Goal: Task Accomplishment & Management: Use online tool/utility

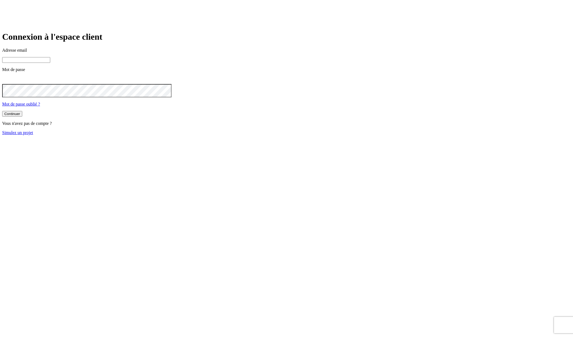
click at [33, 135] on link "Simulez un projet" at bounding box center [17, 132] width 31 height 5
type input "james.bond+11569@nalo.fr"
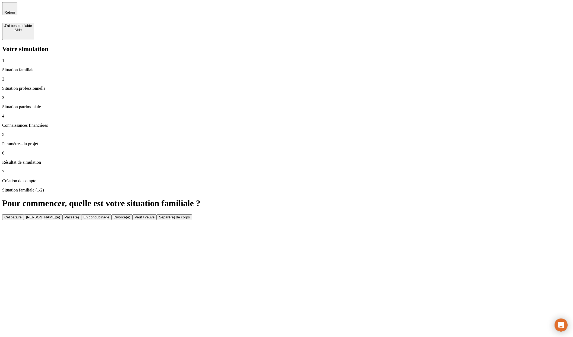
click at [22, 215] on div "Célibataire" at bounding box center [12, 217] width 17 height 4
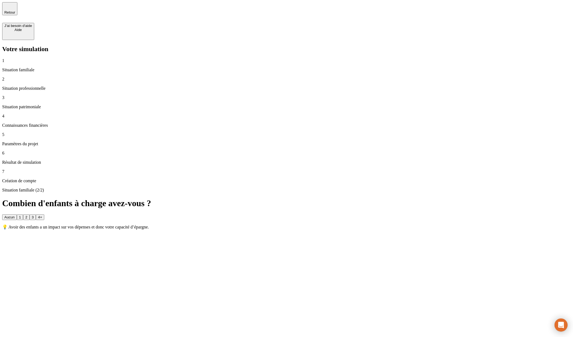
click at [36, 214] on button "3" at bounding box center [33, 217] width 6 height 6
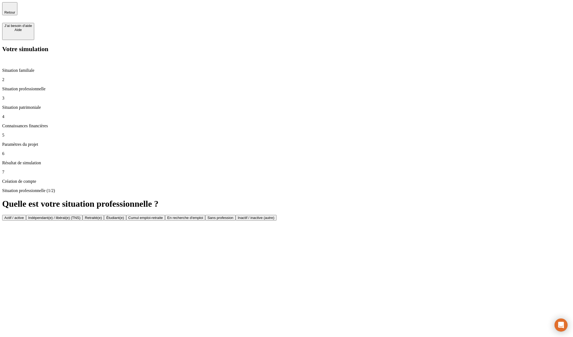
click at [104, 215] on button "Retraité(e)" at bounding box center [93, 218] width 21 height 6
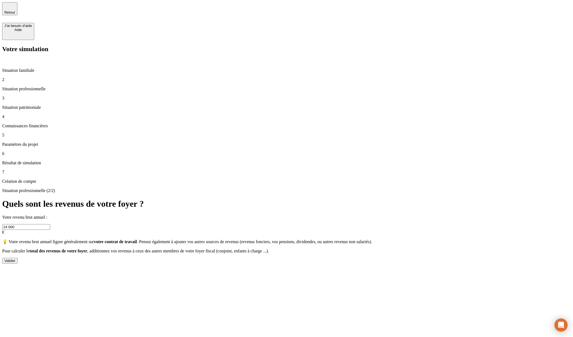
click at [18, 258] on button "Valider" at bounding box center [9, 261] width 15 height 6
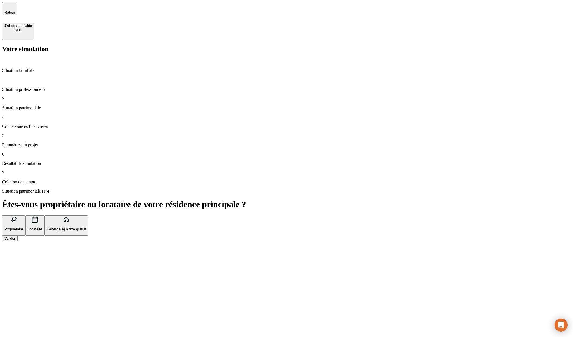
click at [25, 215] on button "Propriétaire" at bounding box center [13, 225] width 23 height 20
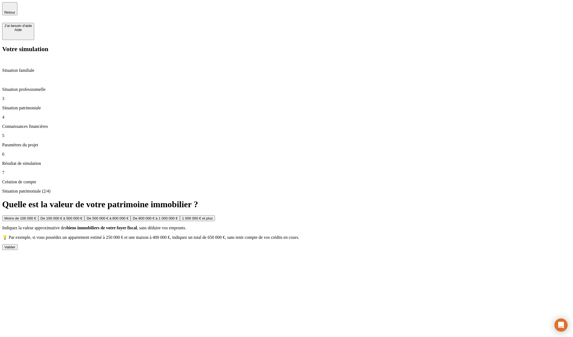
click at [550, 189] on div "Situation patrimoniale (2/4) Quelle est la valeur de votre patrimoine immobilie…" at bounding box center [286, 219] width 569 height 61
click at [15, 245] on div "Valider" at bounding box center [9, 247] width 11 height 4
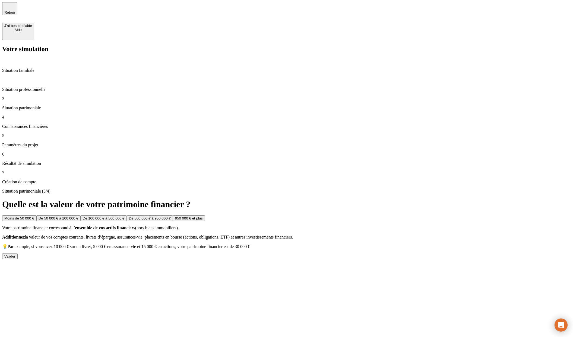
click at [205, 215] on button "950 000 € et plus" at bounding box center [189, 218] width 32 height 6
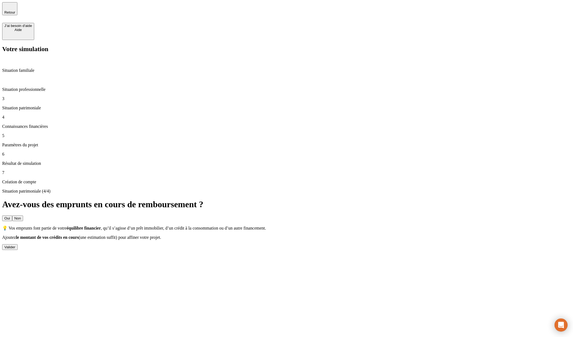
click at [18, 244] on button "Valider" at bounding box center [9, 247] width 15 height 6
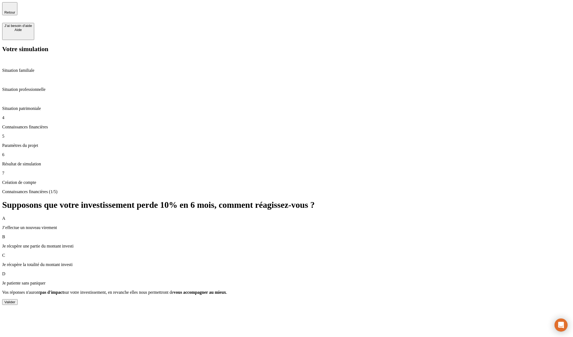
click at [15, 300] on div "Valider" at bounding box center [9, 302] width 11 height 4
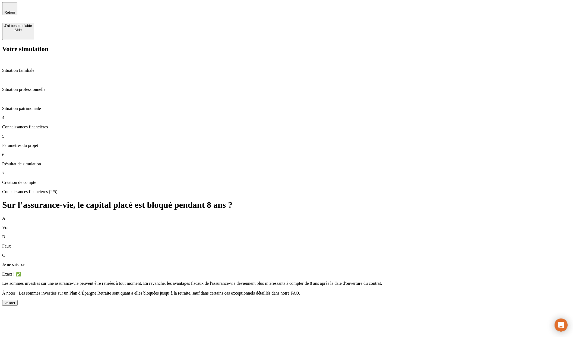
click at [15, 300] on div "Valider" at bounding box center [9, 302] width 11 height 4
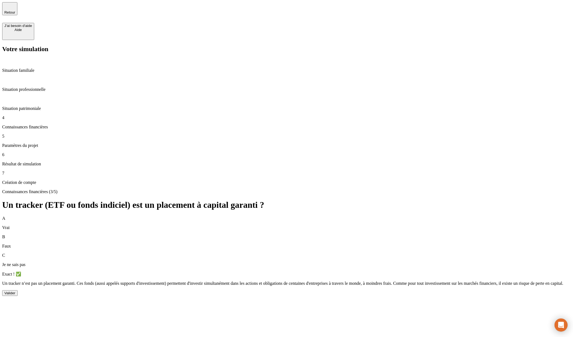
click at [546, 189] on div "Connaissances financières (3/5) Un tracker (ETF ou fonds indiciel) est un place…" at bounding box center [286, 242] width 569 height 106
click at [15, 291] on div "Valider" at bounding box center [9, 293] width 11 height 4
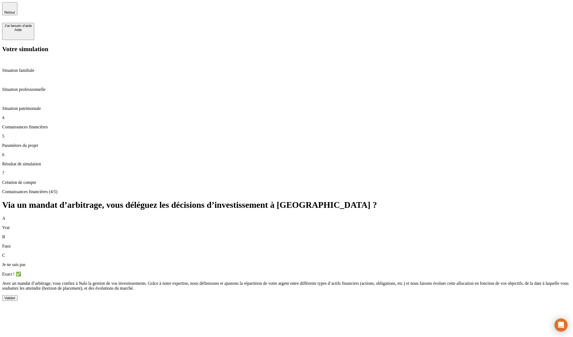
click at [18, 295] on button "Valider" at bounding box center [9, 298] width 15 height 6
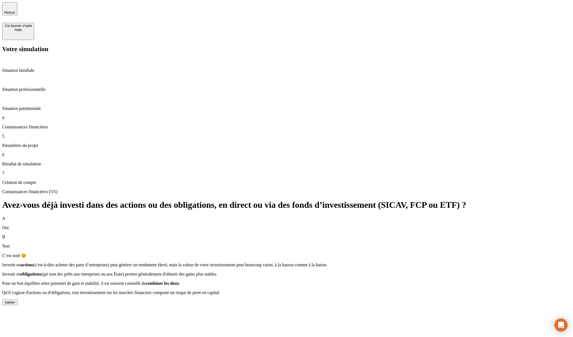
click at [15, 300] on div "Valider" at bounding box center [9, 302] width 11 height 4
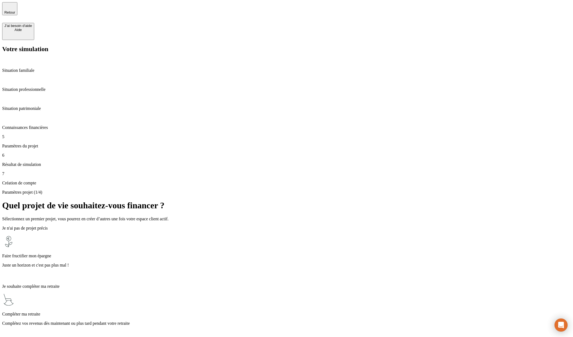
click at [525, 293] on div "Compléter ma retraite Complétez vos revenus dès maintenant ou plus tard pendant…" at bounding box center [286, 315] width 569 height 45
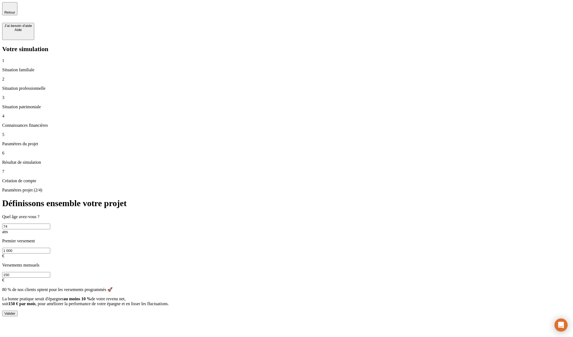
click at [18, 310] on button "Valider" at bounding box center [9, 313] width 15 height 6
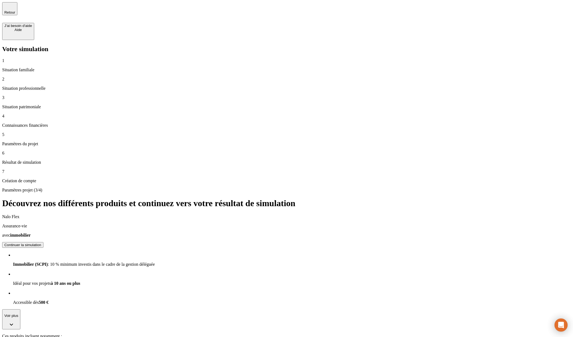
click at [41, 243] on div "Continuer la simulation" at bounding box center [22, 245] width 37 height 4
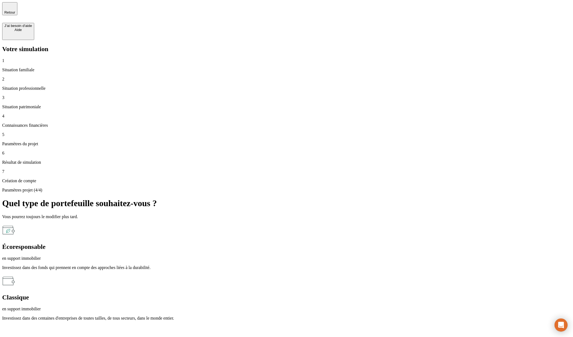
click at [385, 315] on p "Investissez dans des centaines d'entreprises de toutes tailles, de tous secteur…" at bounding box center [286, 317] width 569 height 5
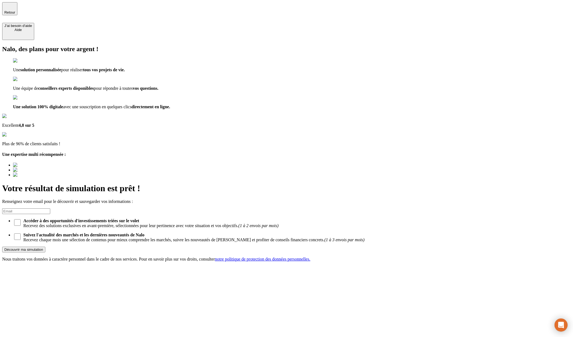
click at [50, 208] on input at bounding box center [26, 211] width 48 height 6
type input "[EMAIL_ADDRESS][DOMAIN_NAME]"
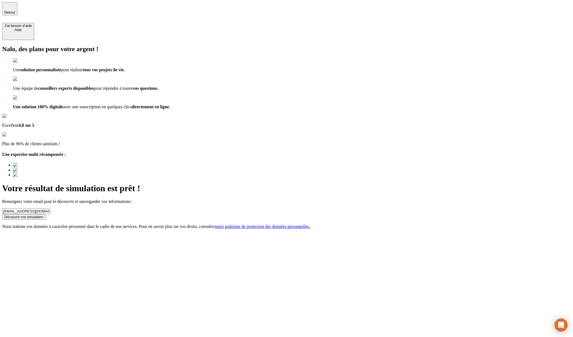
click at [341, 208] on form "tot@gmail.com Découvrir ma simulation" at bounding box center [286, 213] width 569 height 11
click at [43, 215] on div "Découvrir ma simulation" at bounding box center [23, 217] width 39 height 4
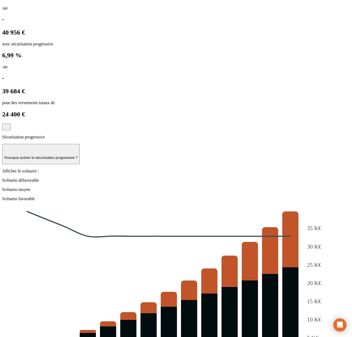
scroll to position [376, 0]
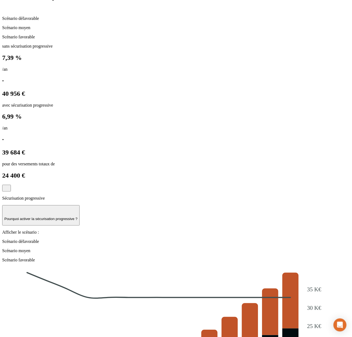
scroll to position [366, 0]
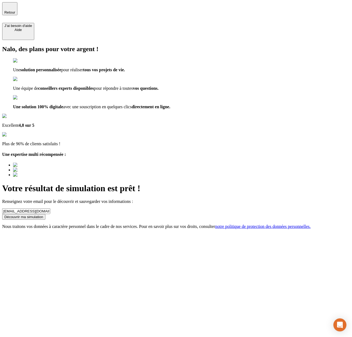
click at [15, 10] on span "Retour" at bounding box center [9, 12] width 11 height 4
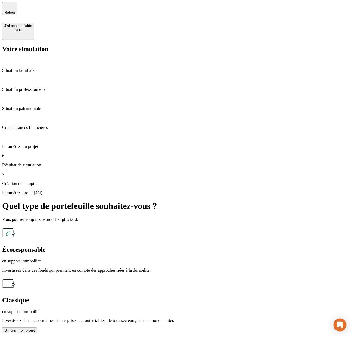
click at [15, 10] on span "Retour" at bounding box center [9, 12] width 11 height 4
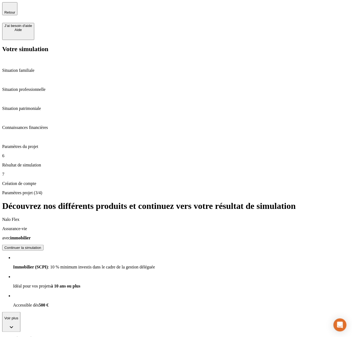
click at [15, 10] on span "Retour" at bounding box center [9, 12] width 11 height 4
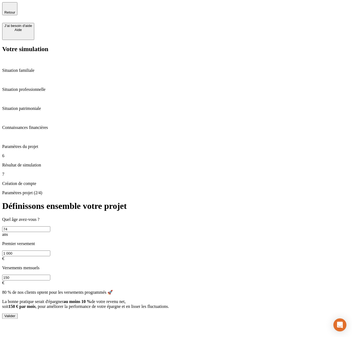
click at [50, 250] on input "1 000" at bounding box center [26, 253] width 48 height 6
type input "1 000 000"
click at [50, 274] on input "150" at bounding box center [26, 277] width 48 height 6
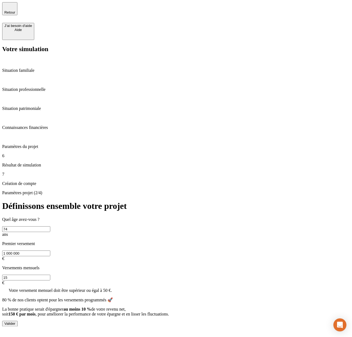
type input "1"
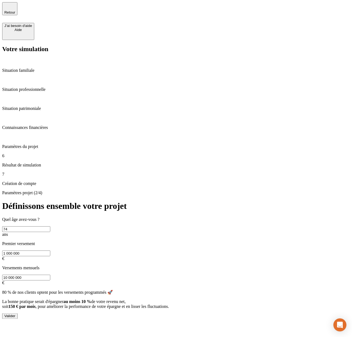
type input "10 000 000"
click at [15, 314] on div "Valider" at bounding box center [9, 316] width 11 height 4
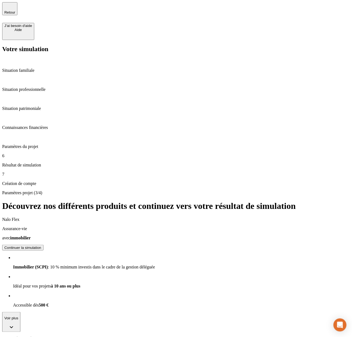
click at [40, 87] on p "Situation professionnelle" at bounding box center [175, 89] width 347 height 5
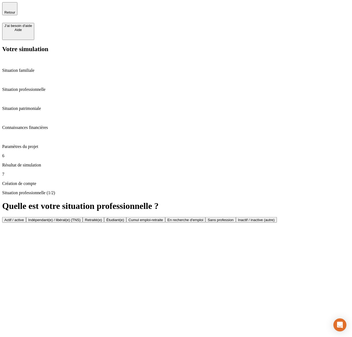
click at [26, 217] on button "Actif / active" at bounding box center [14, 220] width 24 height 6
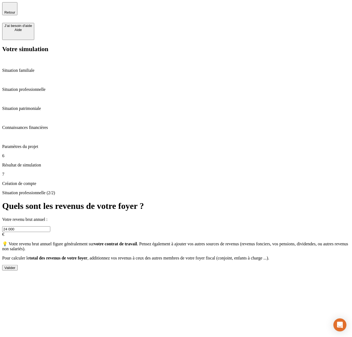
click at [50, 226] on input "24 000" at bounding box center [26, 229] width 48 height 6
type input "24 000 000"
click at [18, 265] on button "Valider" at bounding box center [9, 268] width 15 height 6
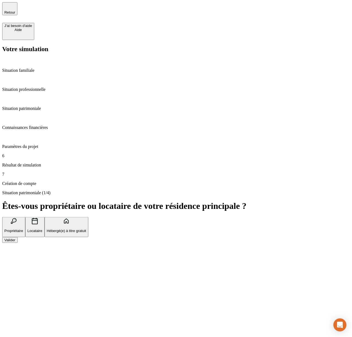
click at [88, 217] on button "Hébergé(e) à titre gratuit" at bounding box center [67, 227] width 44 height 20
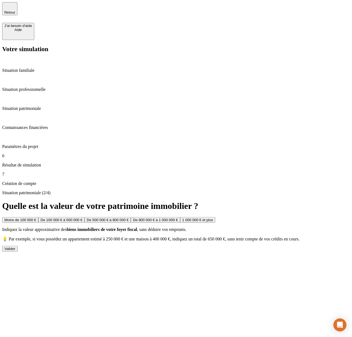
click at [18, 246] on button "Valider" at bounding box center [9, 249] width 15 height 6
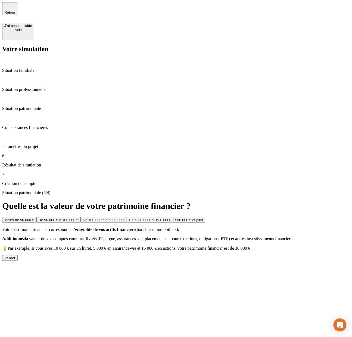
click at [15, 256] on div "Valider" at bounding box center [9, 258] width 11 height 4
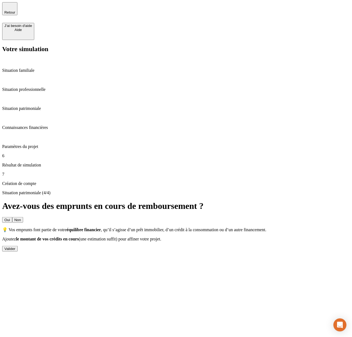
click at [15, 246] on div "Valider" at bounding box center [9, 248] width 11 height 4
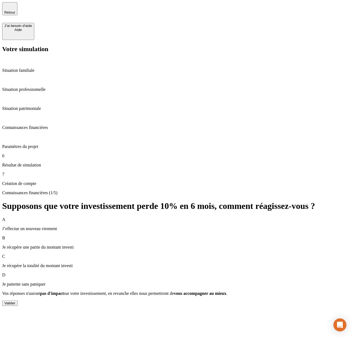
click at [15, 301] on div "Valider" at bounding box center [9, 303] width 11 height 4
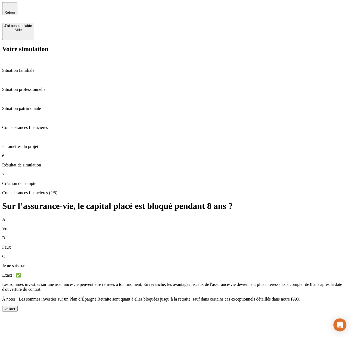
click at [15, 306] on div "Valider" at bounding box center [9, 308] width 11 height 4
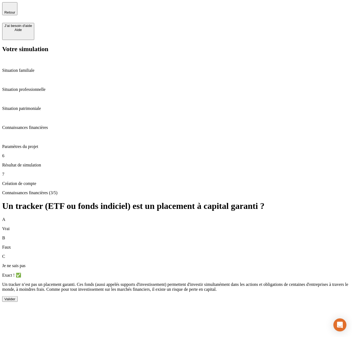
click at [18, 296] on button "Valider" at bounding box center [9, 299] width 15 height 6
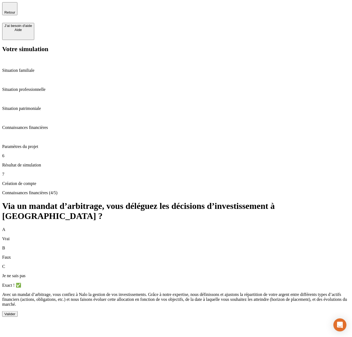
click at [18, 311] on button "Valider" at bounding box center [9, 314] width 15 height 6
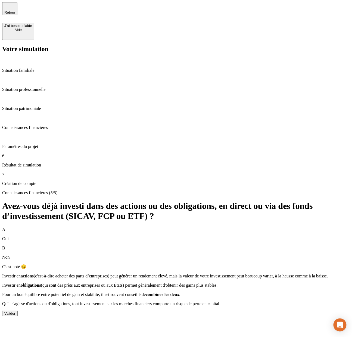
click at [15, 311] on div "Valider" at bounding box center [9, 313] width 11 height 4
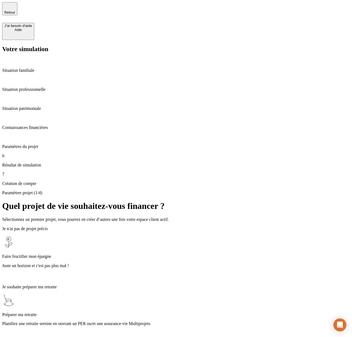
click at [299, 293] on div "Préparer ma retraite Planifiez une retraite sereine en ouvrant un PER ou/et une…" at bounding box center [175, 315] width 347 height 45
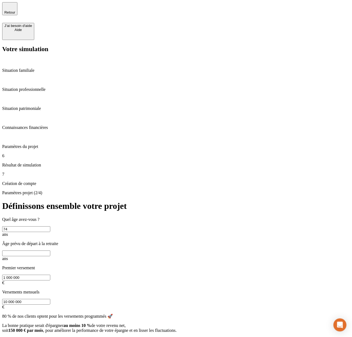
click at [15, 12] on span "Retour" at bounding box center [9, 12] width 11 height 4
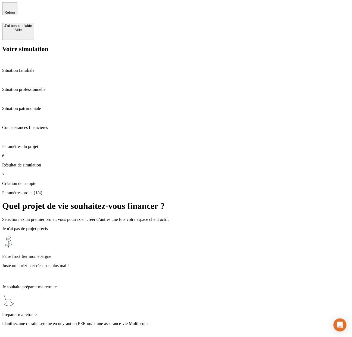
click at [148, 235] on div "Faire fructifier mon épargne Juste un horizon et c'est pas plus mal !" at bounding box center [175, 257] width 347 height 45
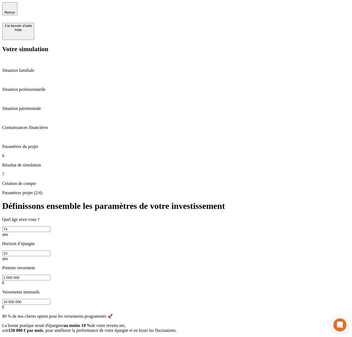
click at [50, 226] on input "74" at bounding box center [26, 229] width 48 height 6
type input "7"
type input "20"
click at [50, 250] on input "10" at bounding box center [26, 253] width 48 height 6
type input "1"
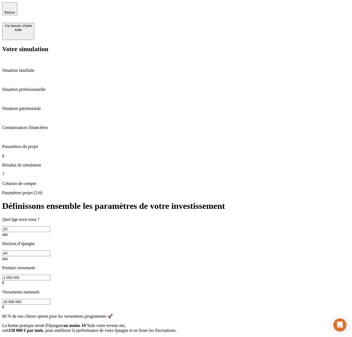
type input "40"
click at [18, 336] on button "Valider" at bounding box center [9, 340] width 15 height 6
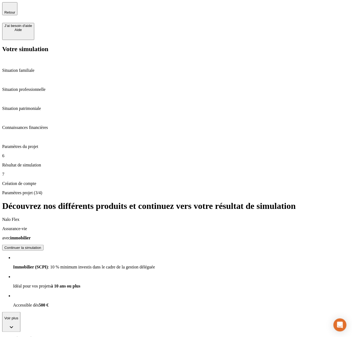
click at [15, 10] on span "Retour" at bounding box center [9, 12] width 11 height 4
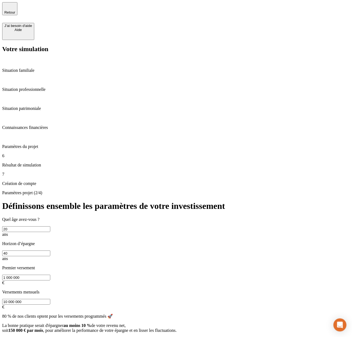
click at [50, 226] on input "20" at bounding box center [26, 229] width 48 height 6
click at [50, 250] on input "40" at bounding box center [26, 253] width 48 height 6
type input "4"
click at [14, 8] on div "Retour" at bounding box center [9, 8] width 11 height 11
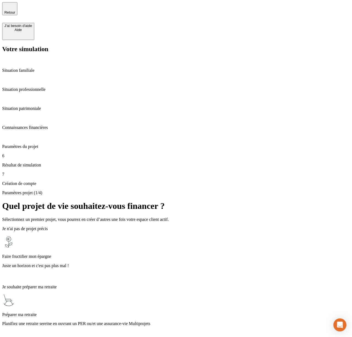
click at [159, 321] on p "Planifiez une retraite sereine en ouvrant un PER ou/et une assurance-vie Multip…" at bounding box center [175, 323] width 347 height 5
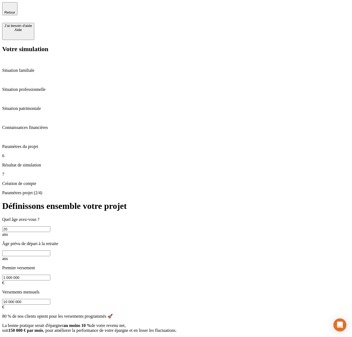
click at [50, 250] on input "text" at bounding box center [26, 253] width 48 height 6
type input "90"
click at [18, 336] on button "Valider" at bounding box center [9, 340] width 15 height 6
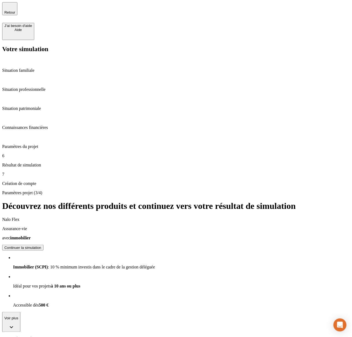
click at [31, 58] on div "Situation familiale" at bounding box center [175, 65] width 347 height 15
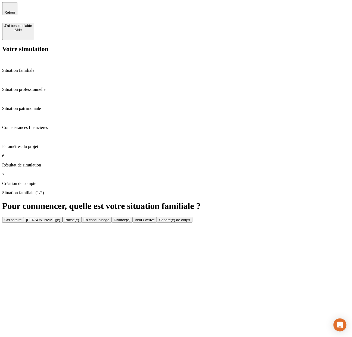
click at [39, 77] on div "Situation professionnelle" at bounding box center [175, 84] width 347 height 15
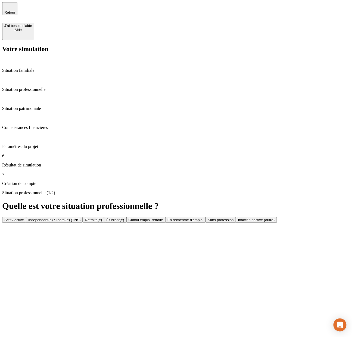
click at [26, 217] on button "Actif / active" at bounding box center [14, 220] width 24 height 6
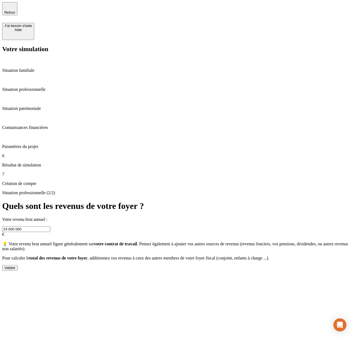
click at [50, 226] on input "24 000 000" at bounding box center [26, 229] width 48 height 6
click at [15, 265] on div "Valider" at bounding box center [9, 267] width 11 height 4
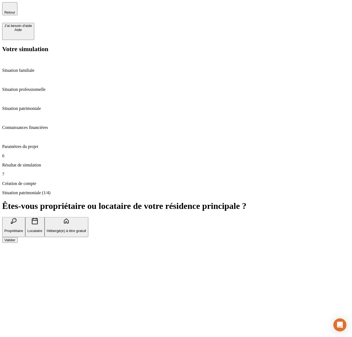
click at [18, 237] on button "Valider" at bounding box center [9, 240] width 15 height 6
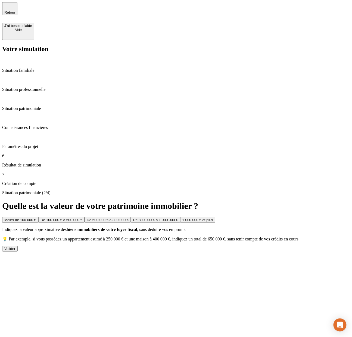
click at [313, 217] on div "Moins de 100 000 € De 100 000 € à 500 000 € De 500 000 € à 800 000 € De 800 000…" at bounding box center [175, 234] width 347 height 34
click at [15, 246] on div "Valider" at bounding box center [9, 248] width 11 height 4
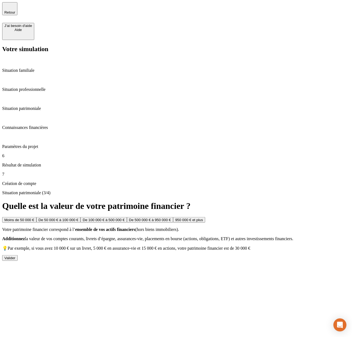
click at [15, 256] on div "Valider" at bounding box center [9, 258] width 11 height 4
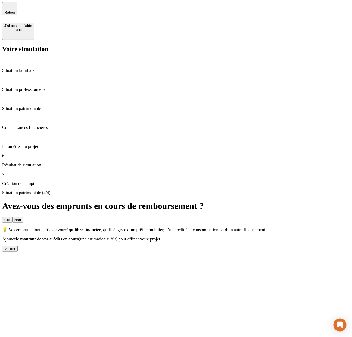
click at [318, 217] on div "Oui Non 💡 Vos emprunts font partie de votre équilibre financier , qu’il s’agiss…" at bounding box center [175, 234] width 347 height 34
click at [15, 246] on div "Valider" at bounding box center [9, 248] width 11 height 4
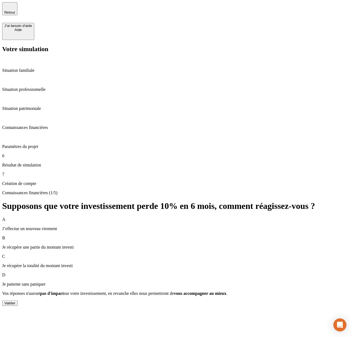
click at [18, 300] on button "Valider" at bounding box center [9, 303] width 15 height 6
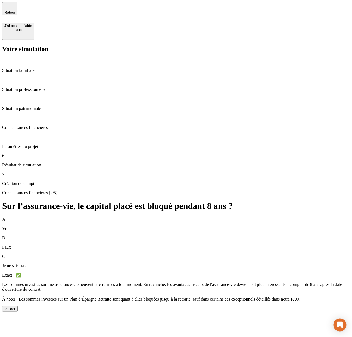
click at [15, 306] on div "Valider" at bounding box center [9, 308] width 11 height 4
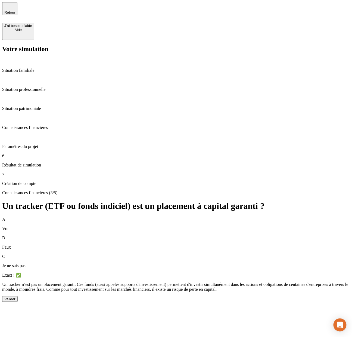
click at [15, 297] on div "Valider" at bounding box center [9, 299] width 11 height 4
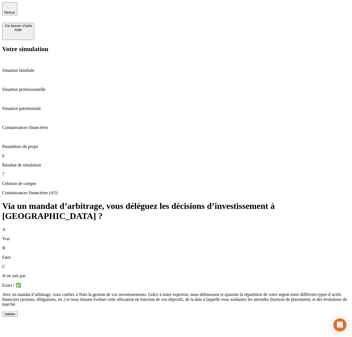
click at [18, 311] on button "Valider" at bounding box center [9, 314] width 15 height 6
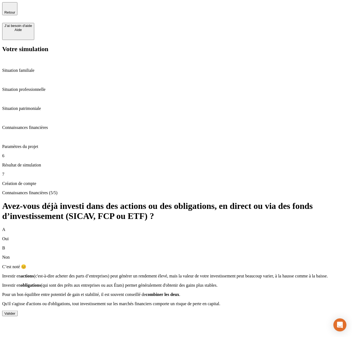
click at [15, 311] on div "Valider" at bounding box center [9, 313] width 11 height 4
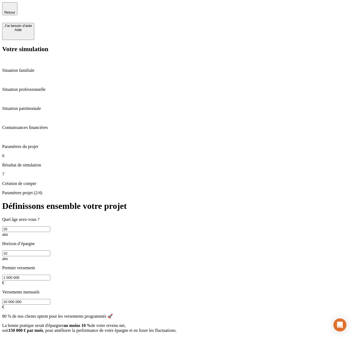
click at [18, 336] on button "Valider" at bounding box center [9, 340] width 15 height 6
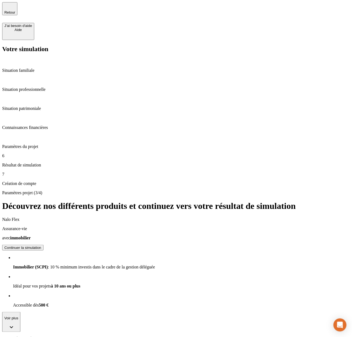
click at [15, 11] on span "Retour" at bounding box center [9, 12] width 11 height 4
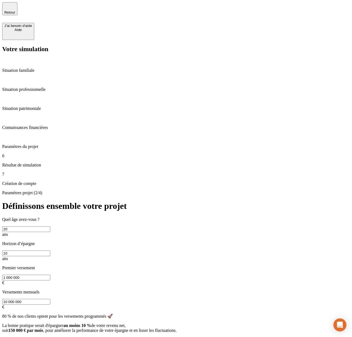
click at [50, 250] on input "10" at bounding box center [26, 253] width 48 height 6
type input "1"
type input "40"
click at [50, 274] on input "1 000 000" at bounding box center [26, 277] width 48 height 6
type input "10 000 000"
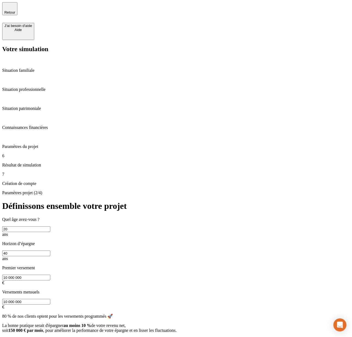
click at [50, 299] on input "10 000 000" at bounding box center [26, 302] width 48 height 6
type input "100 000"
click at [15, 336] on div "Valider" at bounding box center [9, 340] width 11 height 4
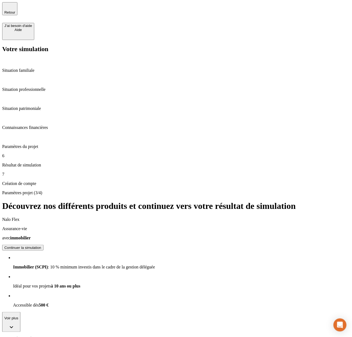
click at [46, 106] on p "Situation patrimoniale" at bounding box center [175, 108] width 347 height 5
click at [39, 106] on p "Situation patrimoniale" at bounding box center [175, 108] width 347 height 5
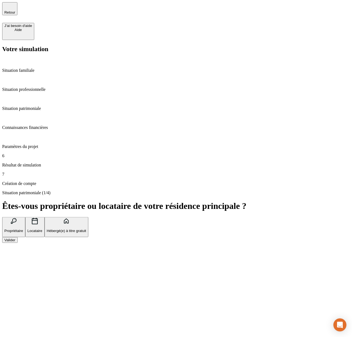
click at [15, 238] on div "Valider" at bounding box center [9, 240] width 11 height 4
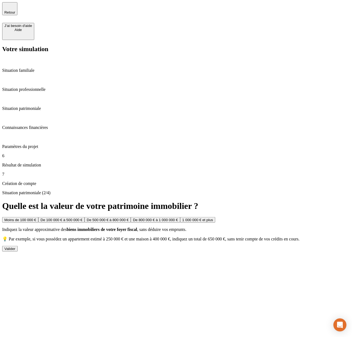
click at [15, 246] on div "Valider" at bounding box center [9, 248] width 11 height 4
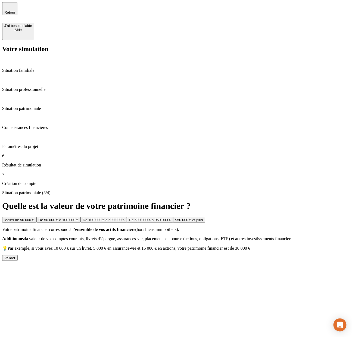
click at [18, 255] on button "Valider" at bounding box center [9, 258] width 15 height 6
